Goal: Navigation & Orientation: Find specific page/section

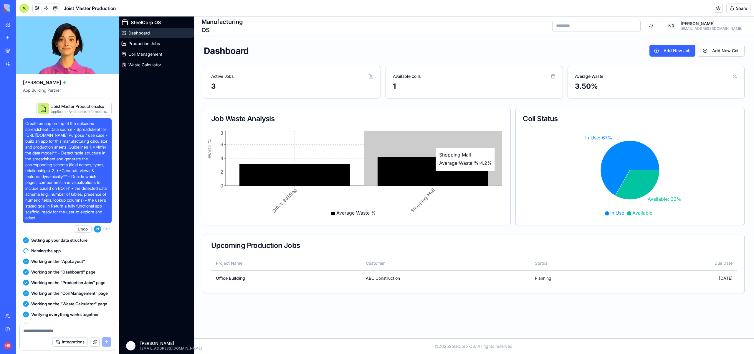
scroll to position [470, 0]
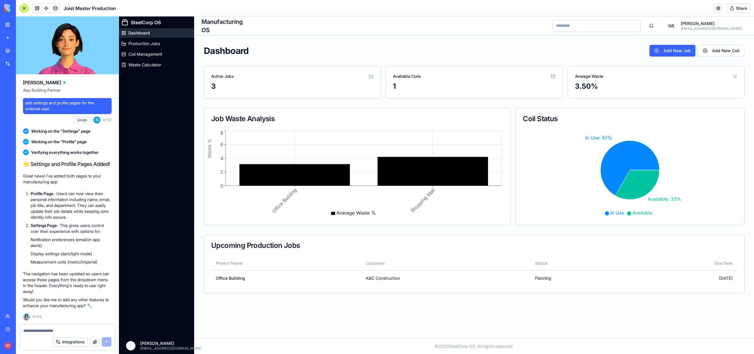
click at [9, 26] on link "My workspace" at bounding box center [14, 25] width 24 height 12
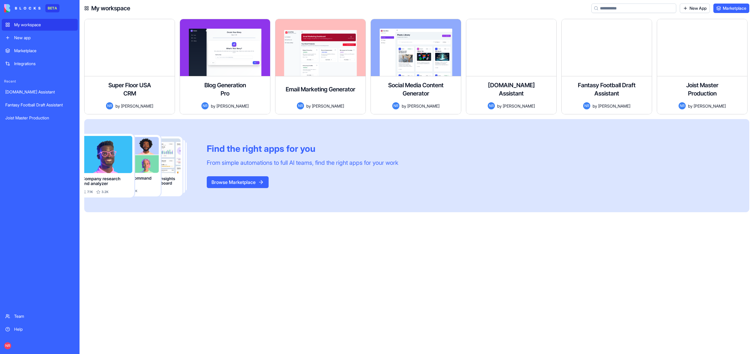
click at [33, 24] on div "My workspace" at bounding box center [44, 25] width 60 height 6
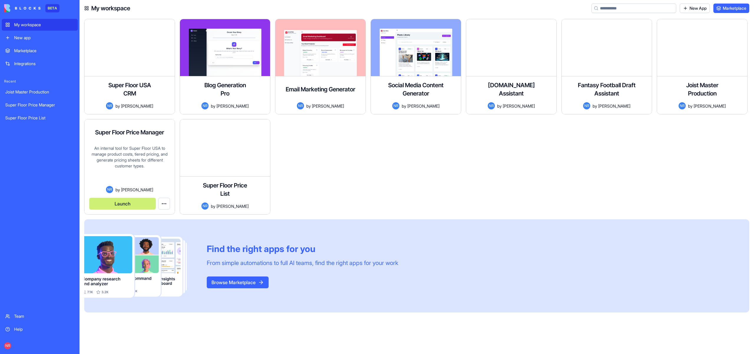
click at [142, 165] on div "An internal tool for Super Floor USA to manage product costs, tiered pricing, a…" at bounding box center [129, 165] width 81 height 41
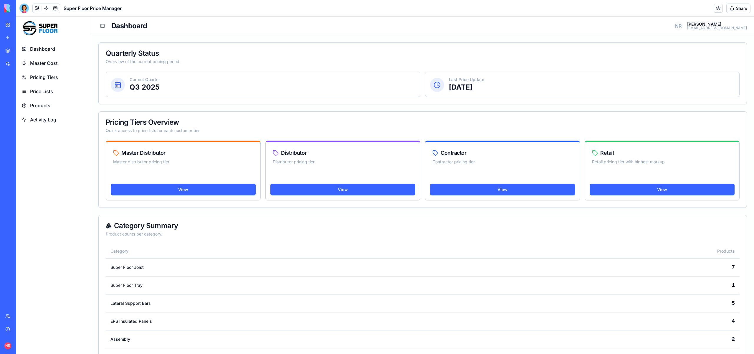
click at [32, 57] on link "Master Cost" at bounding box center [53, 63] width 70 height 13
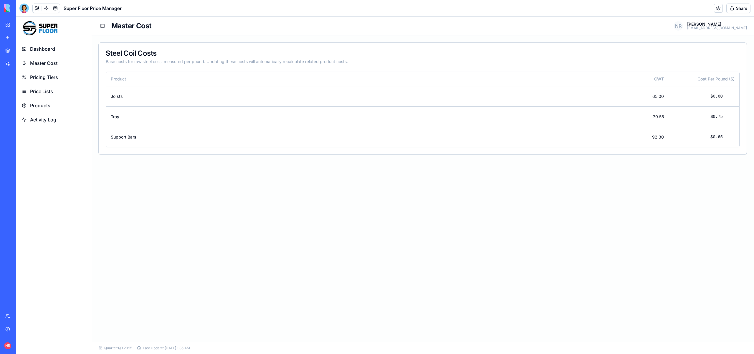
click at [48, 77] on span "Pricing Tiers" at bounding box center [44, 77] width 28 height 7
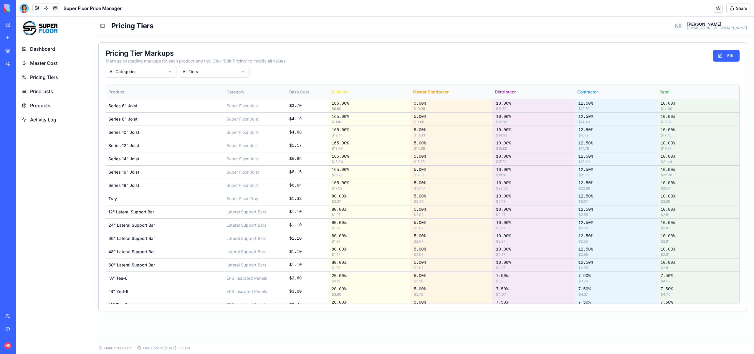
click at [48, 74] on span "Pricing Tiers" at bounding box center [44, 77] width 28 height 7
click at [47, 78] on span "Pricing Tiers" at bounding box center [44, 77] width 28 height 7
click at [44, 92] on span "Price Lists" at bounding box center [41, 91] width 23 height 7
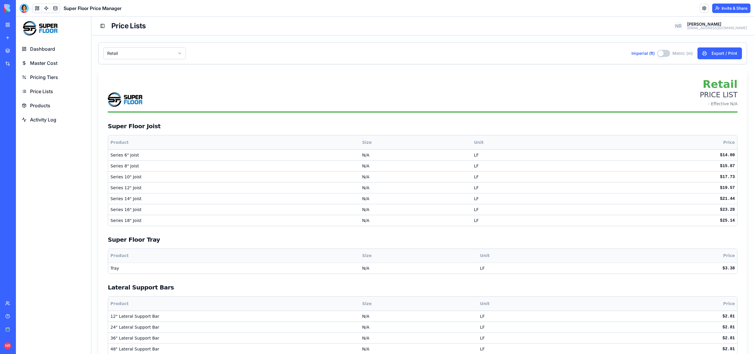
click at [47, 100] on link "Products" at bounding box center [53, 105] width 70 height 13
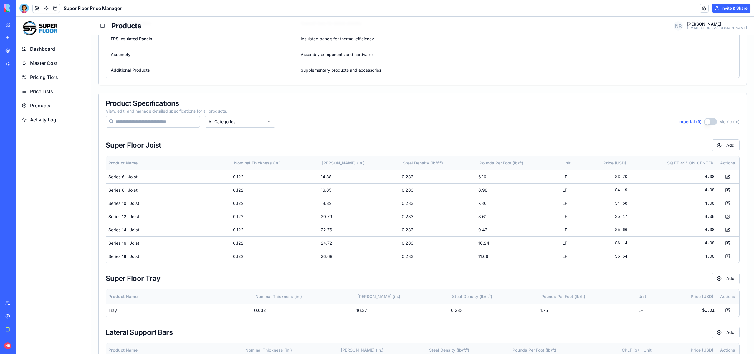
scroll to position [100, 0]
